Goal: Complete application form

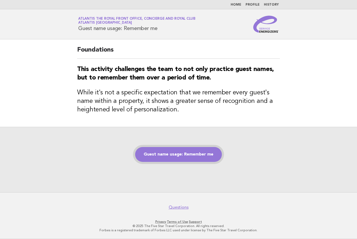
click at [178, 153] on link "Guest name usage: Remember me" at bounding box center [178, 154] width 87 height 15
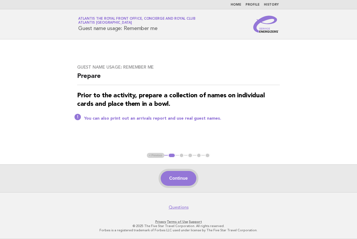
drag, startPoint x: 234, startPoint y: 178, endPoint x: 192, endPoint y: 181, distance: 42.4
click at [234, 178] on div "Continue" at bounding box center [178, 178] width 357 height 28
click at [179, 176] on button "Continue" at bounding box center [178, 178] width 35 height 15
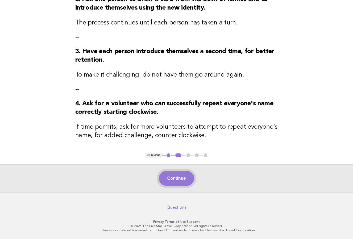
click at [175, 184] on button "Continue" at bounding box center [176, 178] width 35 height 15
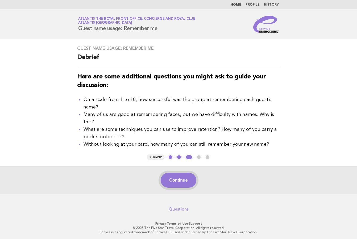
drag, startPoint x: 168, startPoint y: 171, endPoint x: 173, endPoint y: 176, distance: 7.5
click at [169, 173] on div "Continue" at bounding box center [178, 180] width 357 height 28
click at [173, 176] on button "Continue" at bounding box center [178, 180] width 35 height 15
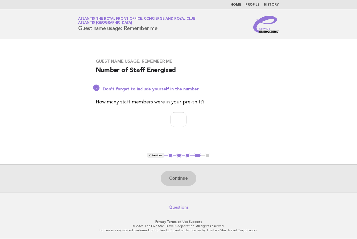
click at [89, 176] on div "Continue" at bounding box center [178, 178] width 357 height 28
click at [181, 126] on input "number" at bounding box center [179, 119] width 16 height 15
click at [186, 119] on input "*" at bounding box center [179, 119] width 16 height 15
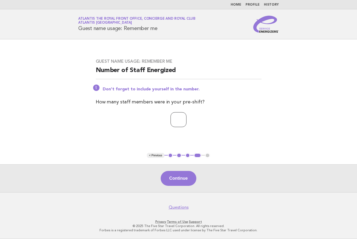
click at [186, 119] on input "*" at bounding box center [179, 119] width 16 height 15
type input "*"
click at [186, 119] on input "*" at bounding box center [179, 119] width 16 height 15
click at [178, 177] on button "Continue" at bounding box center [178, 178] width 35 height 15
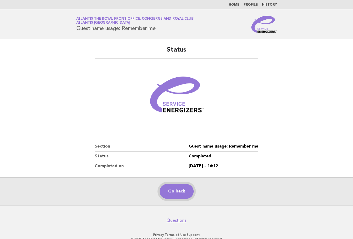
click at [183, 191] on link "Go back" at bounding box center [177, 191] width 34 height 15
